Goal: Task Accomplishment & Management: Use online tool/utility

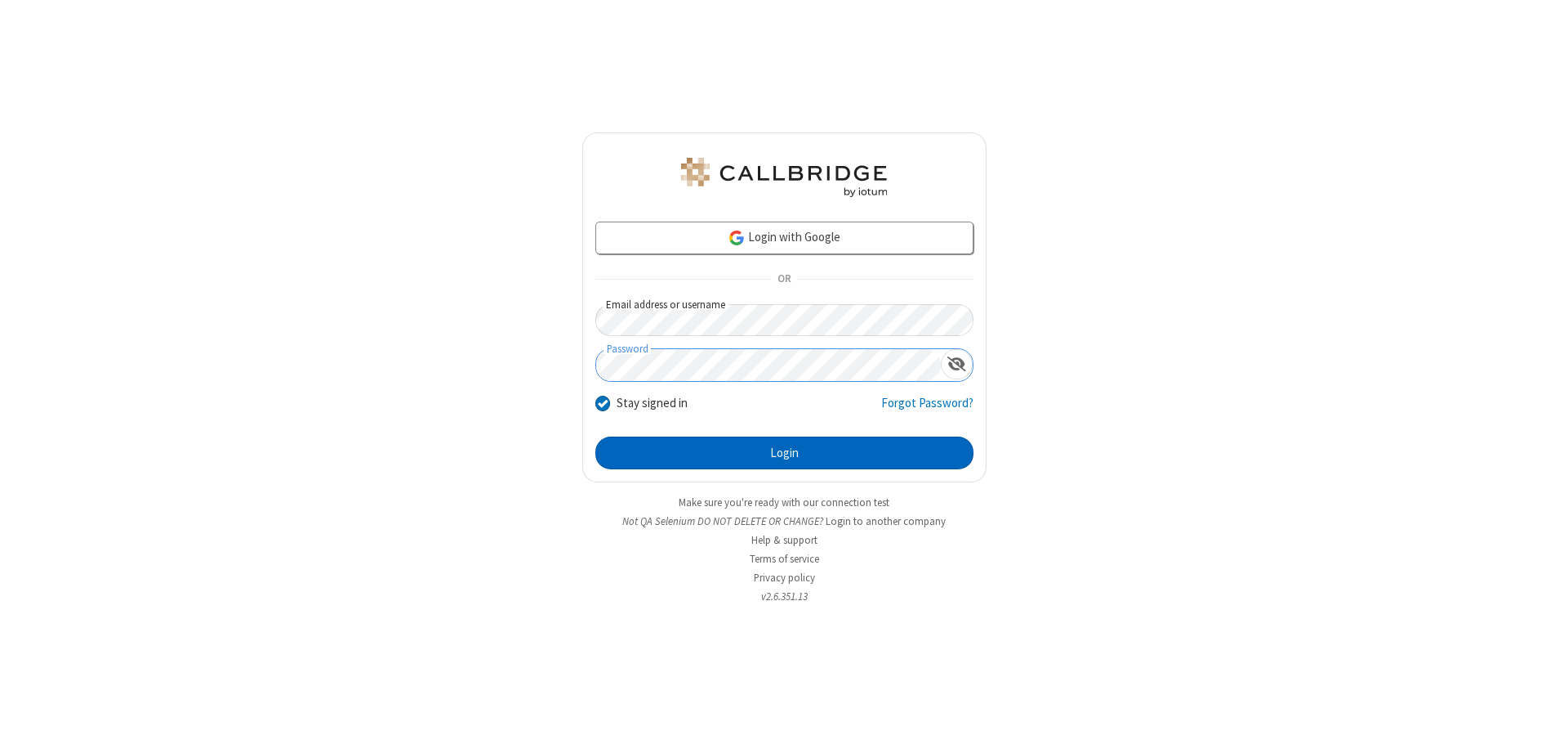
click at [784, 453] on button "Login" at bounding box center [784, 452] width 378 height 32
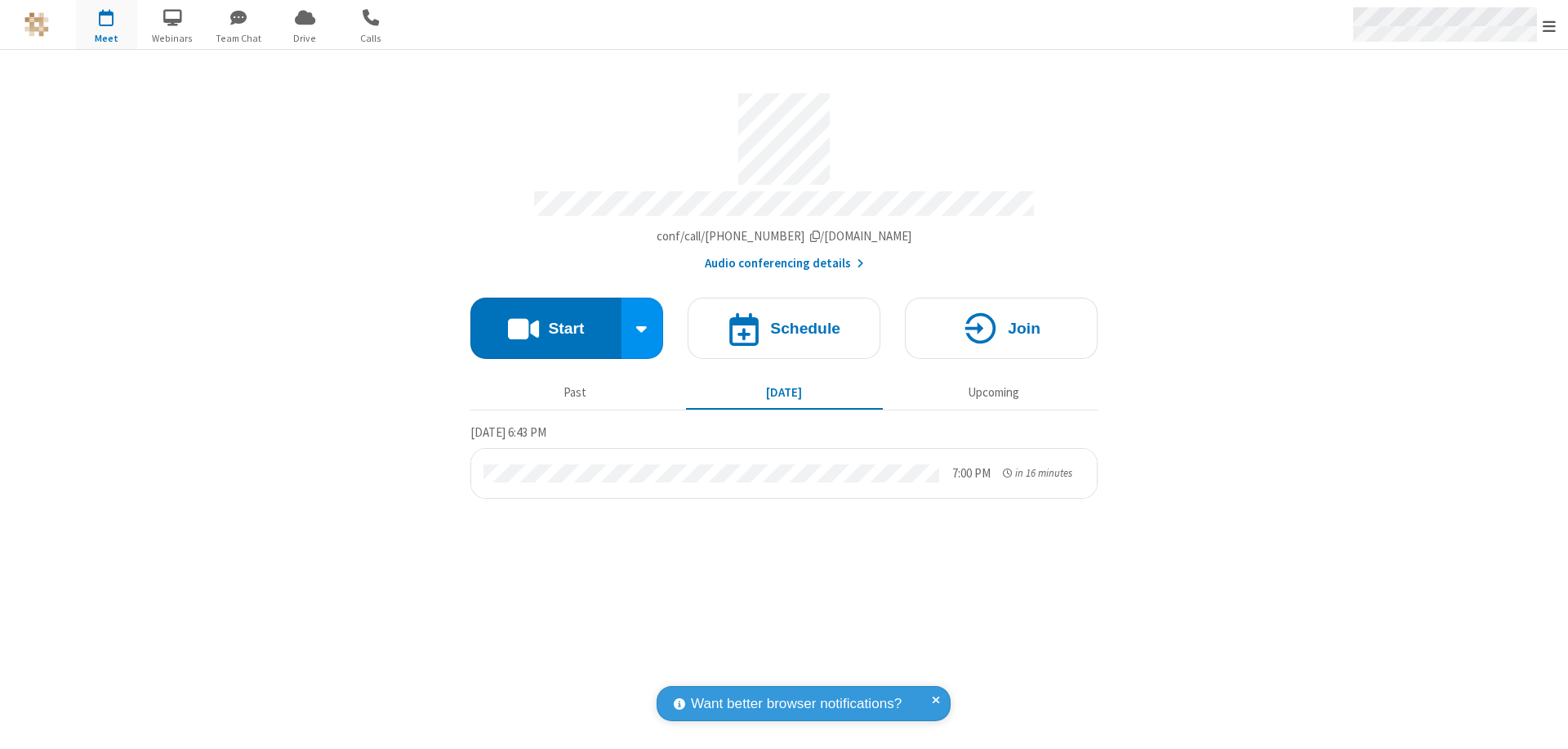
click at [1549, 26] on span "Open menu" at bounding box center [1548, 26] width 13 height 17
click at [305, 37] on span "Drive" at bounding box center [305, 38] width 61 height 15
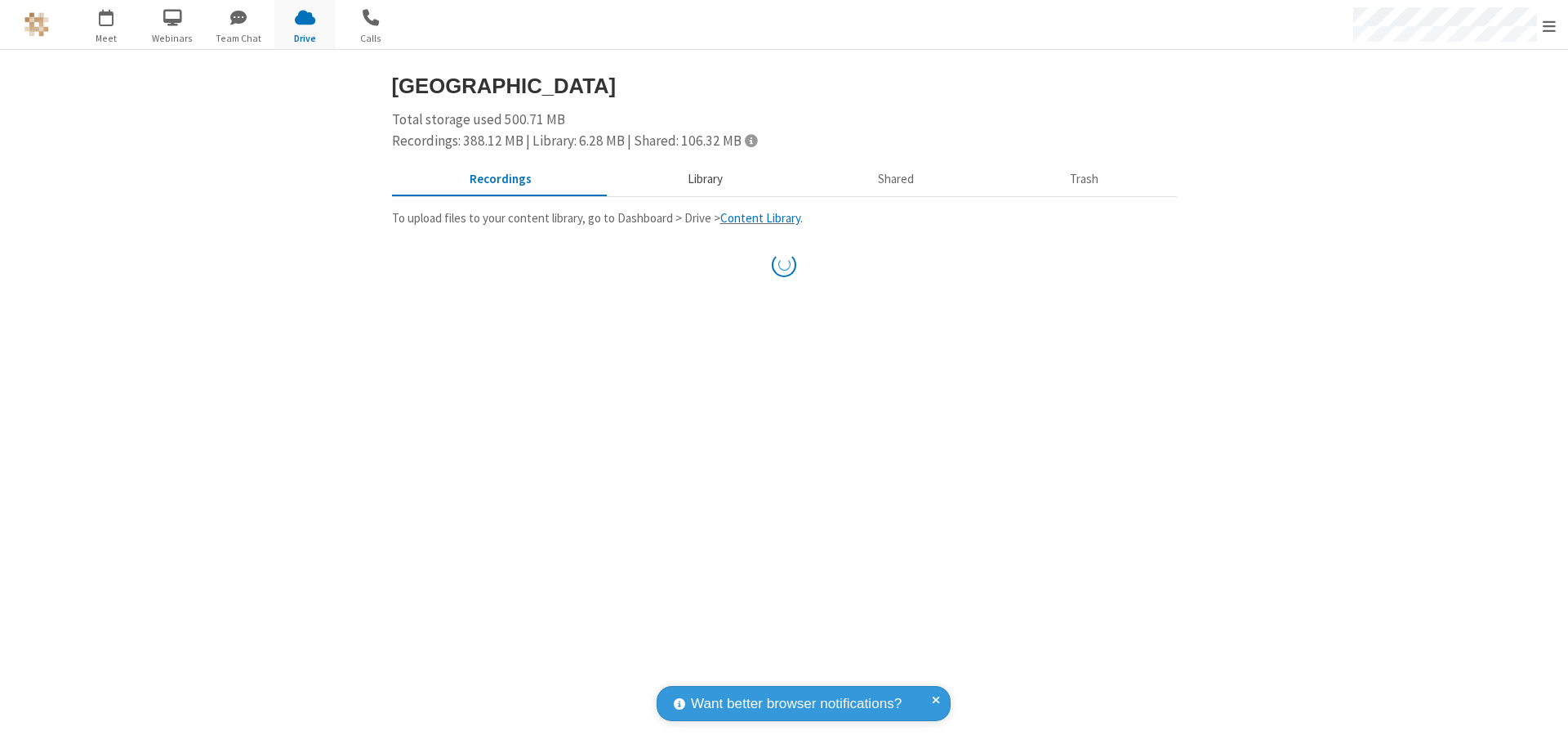
click at [702, 179] on button "Library" at bounding box center [704, 180] width 191 height 31
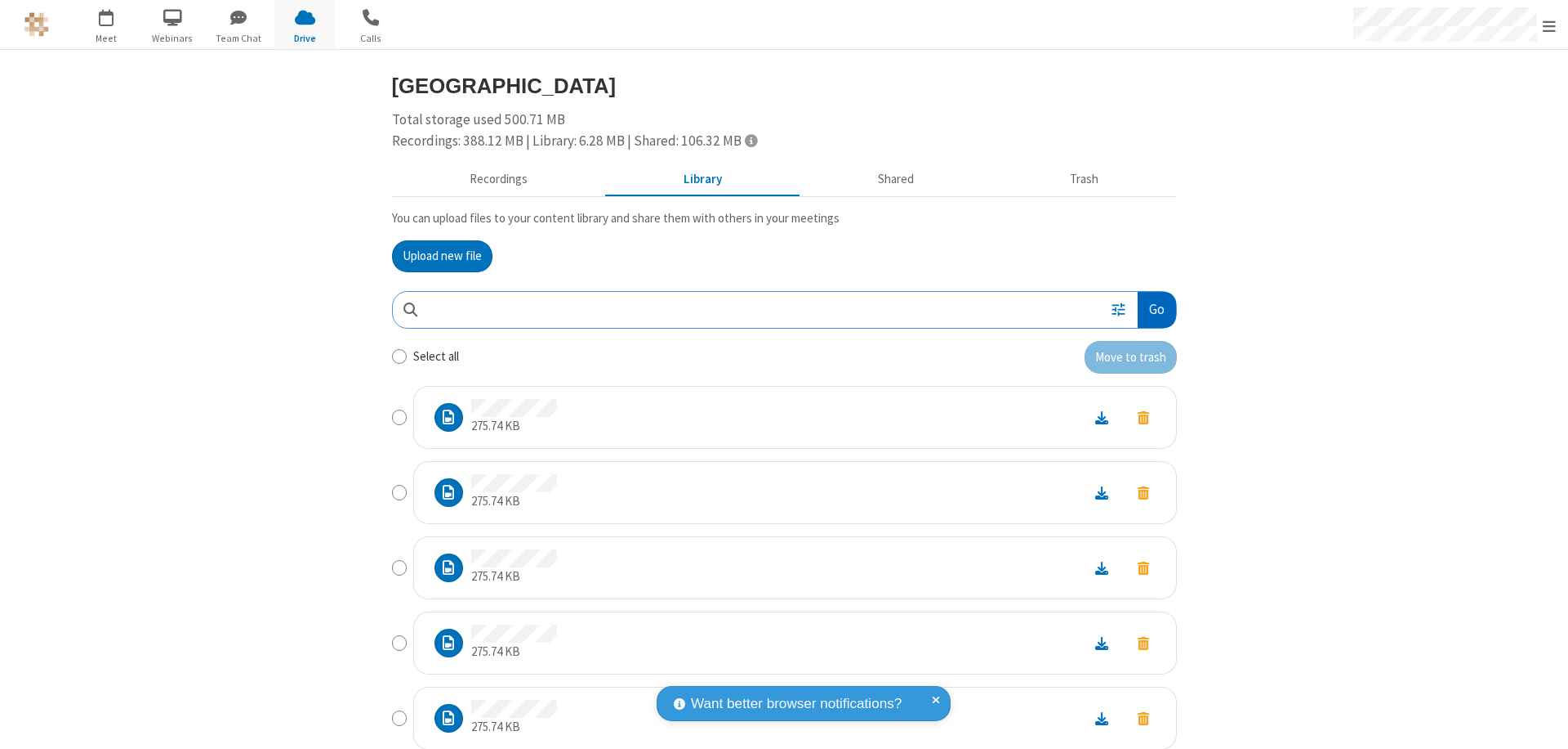
click at [1150, 309] on button "Go" at bounding box center [1157, 309] width 37 height 36
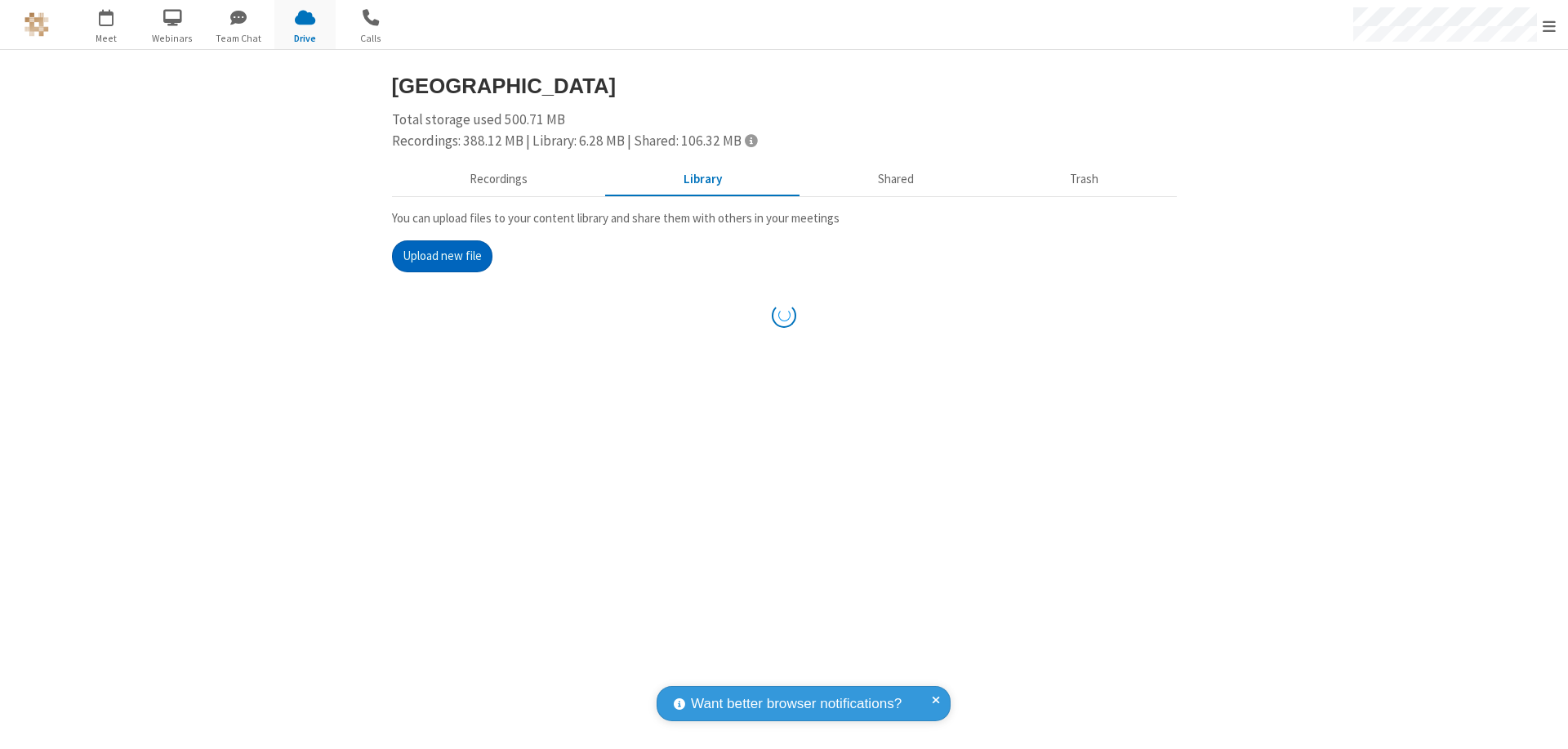
click at [436, 256] on button "Upload new file" at bounding box center [443, 256] width 100 height 32
